Goal: Check status: Check status

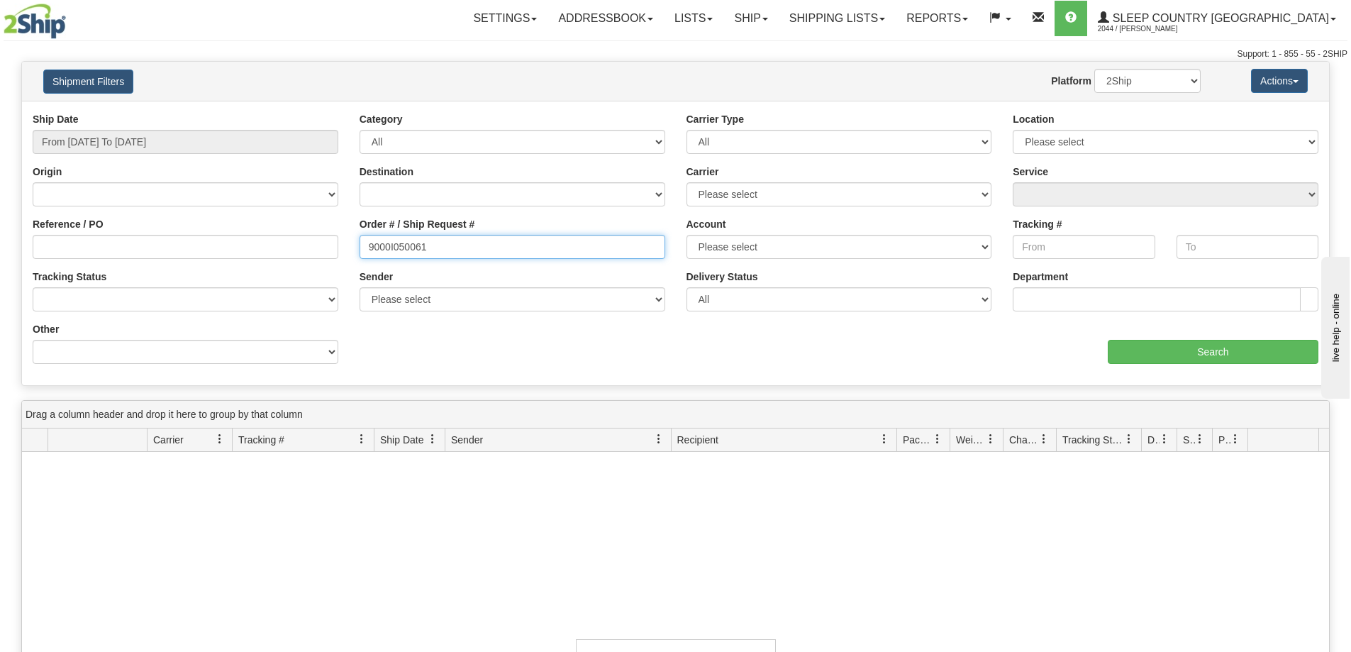
click at [411, 235] on input "9000I050061" at bounding box center [513, 247] width 306 height 24
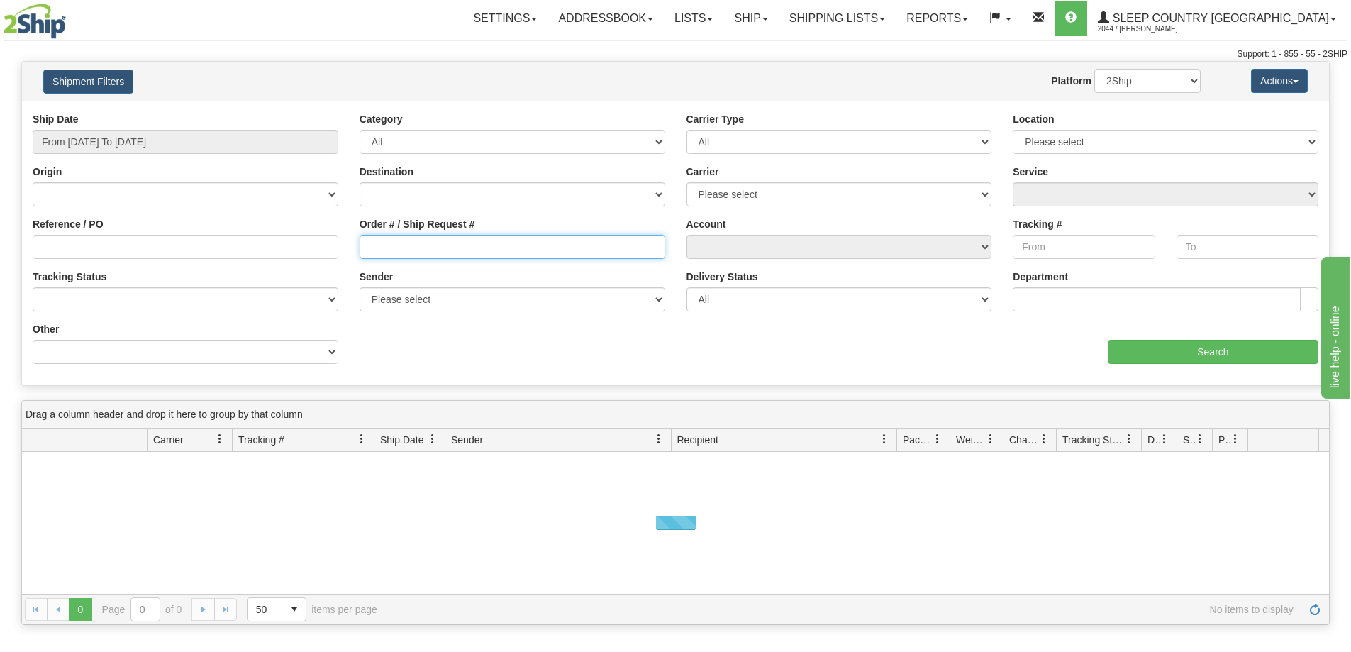
click at [499, 248] on input "Order # / Ship Request #" at bounding box center [513, 247] width 306 height 24
paste input "9002I052414"
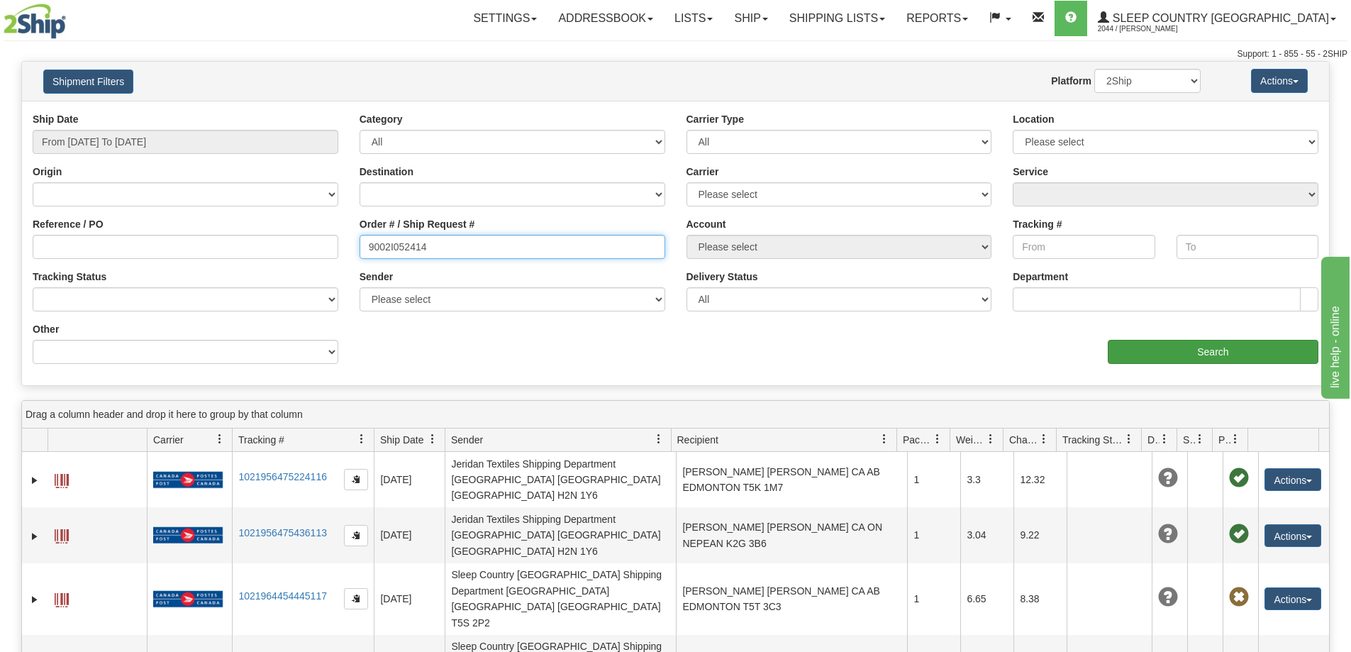
type input "9002I052414"
click at [1222, 348] on input "Search" at bounding box center [1213, 352] width 211 height 24
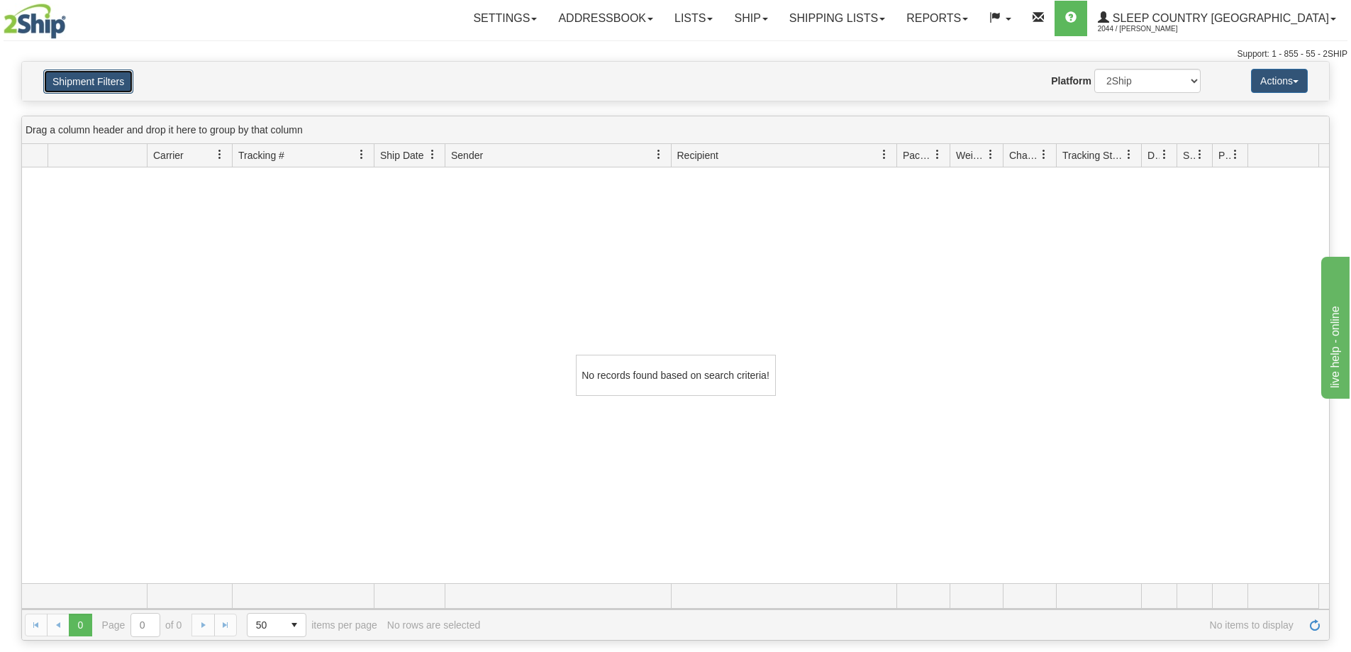
click at [119, 86] on button "Shipment Filters" at bounding box center [88, 82] width 90 height 24
